Goal: Check status: Check status

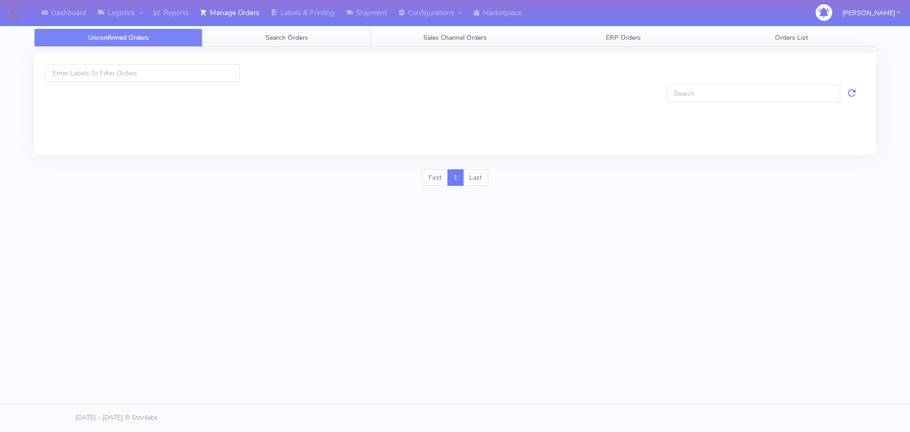
click at [318, 39] on link "Search Orders" at bounding box center [286, 37] width 168 height 18
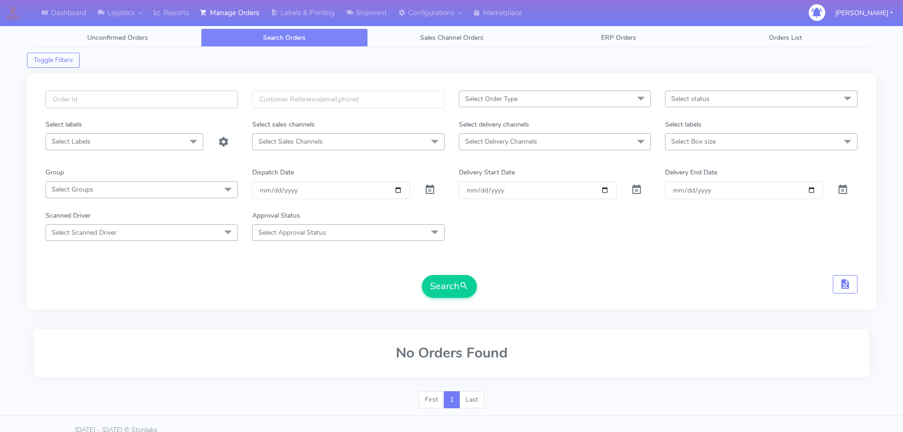
click at [201, 99] on input "text" at bounding box center [142, 100] width 192 height 18
paste input "1629536"
type input "1629536"
click at [427, 190] on span at bounding box center [429, 191] width 11 height 9
click at [440, 282] on button "Search" at bounding box center [449, 286] width 55 height 23
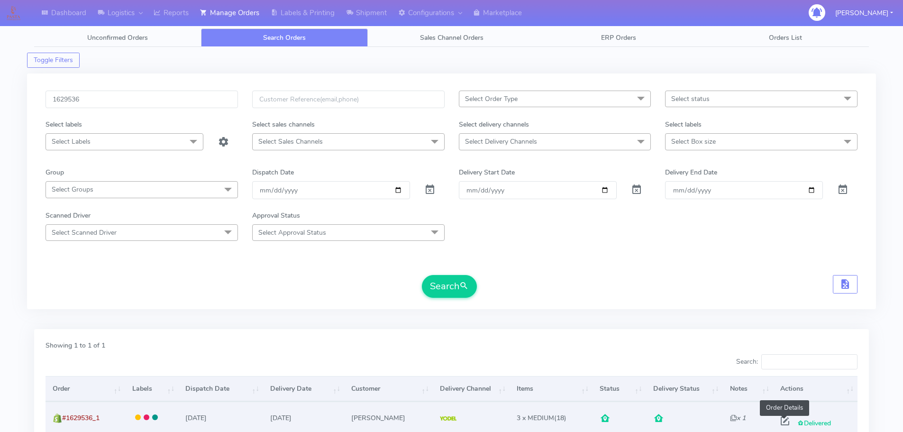
click at [783, 423] on span at bounding box center [784, 423] width 17 height 9
select select "5"
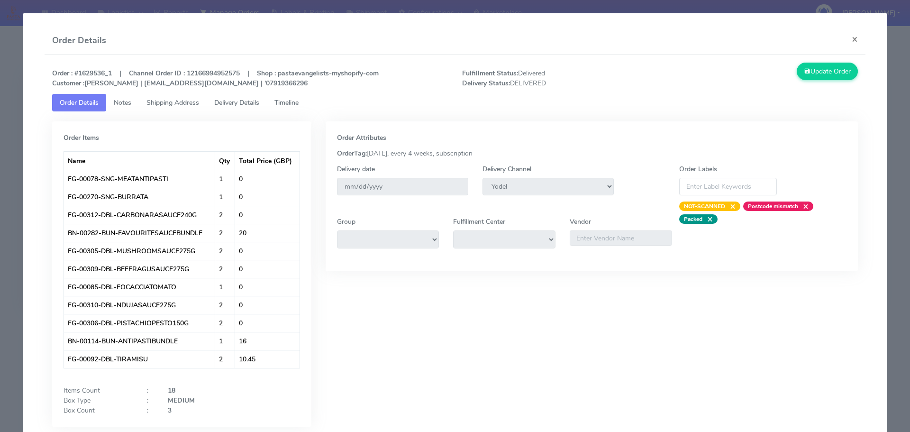
click at [299, 101] on span "Timeline" at bounding box center [286, 102] width 24 height 9
